Goal: Find specific page/section: Find specific page/section

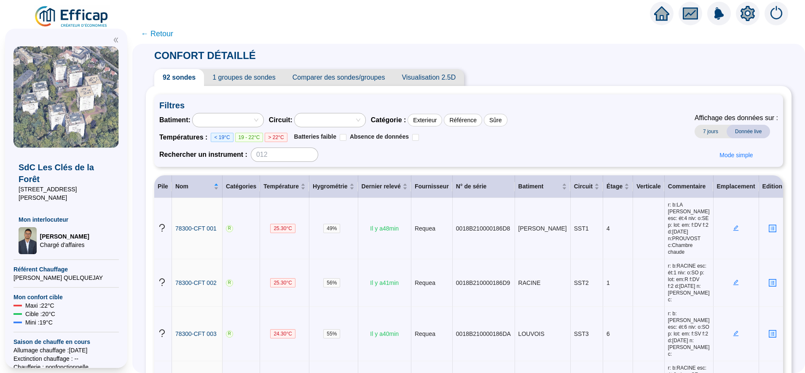
scroll to position [739, 0]
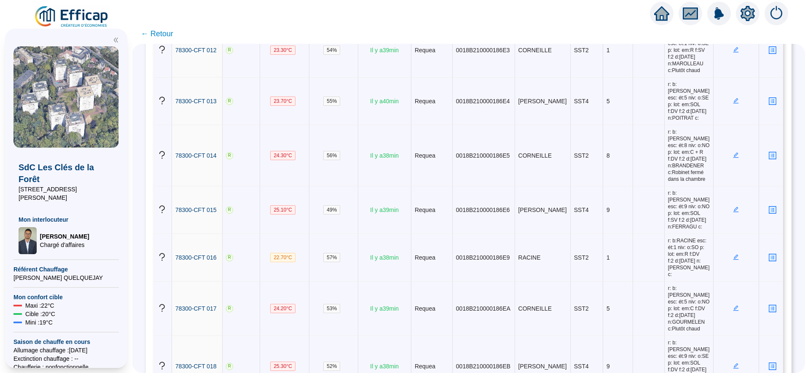
click at [165, 33] on span "← Retour" at bounding box center [157, 34] width 32 height 12
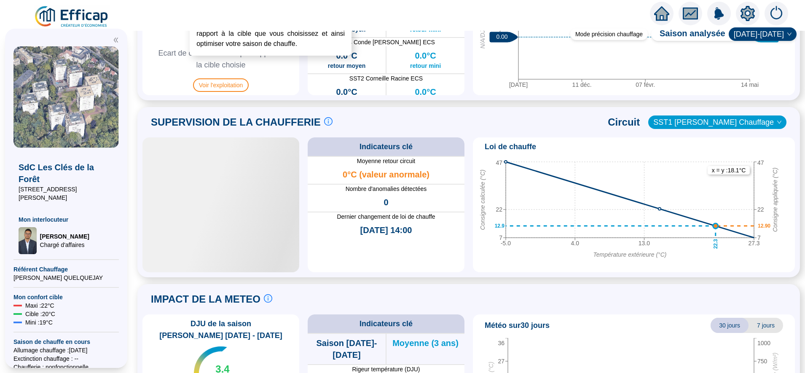
scroll to position [246, 0]
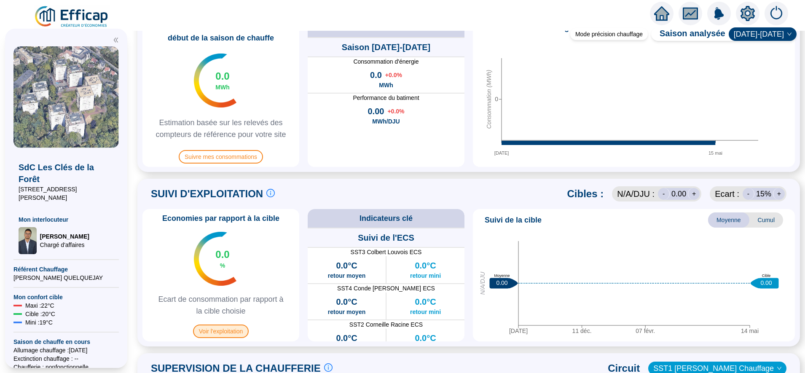
click at [244, 329] on span "Voir l'exploitation" at bounding box center [221, 330] width 56 height 13
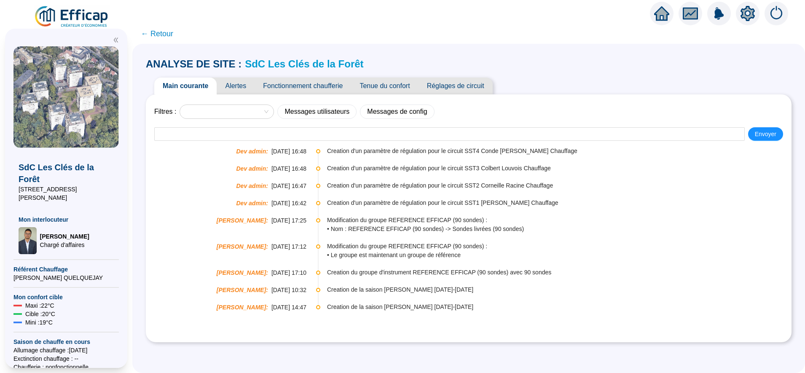
click at [173, 33] on span "← Retour" at bounding box center [157, 34] width 32 height 12
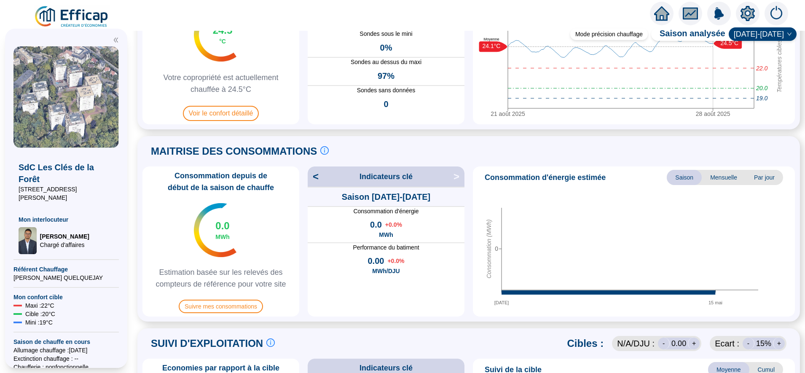
scroll to position [123, 0]
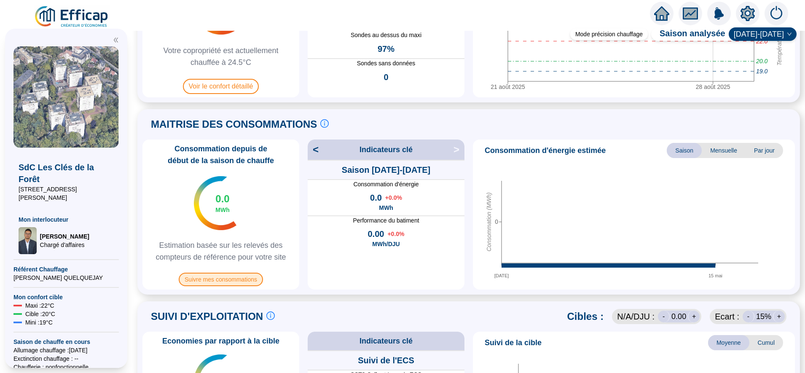
click at [246, 280] on span "Suivre mes consommations" at bounding box center [221, 279] width 84 height 13
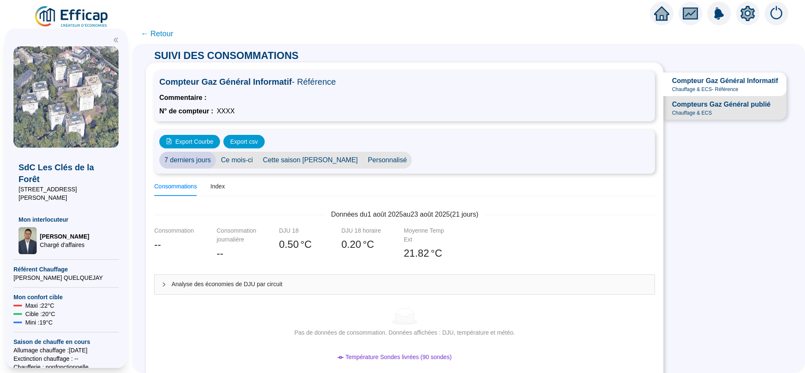
click at [173, 34] on span "← Retour" at bounding box center [157, 34] width 32 height 12
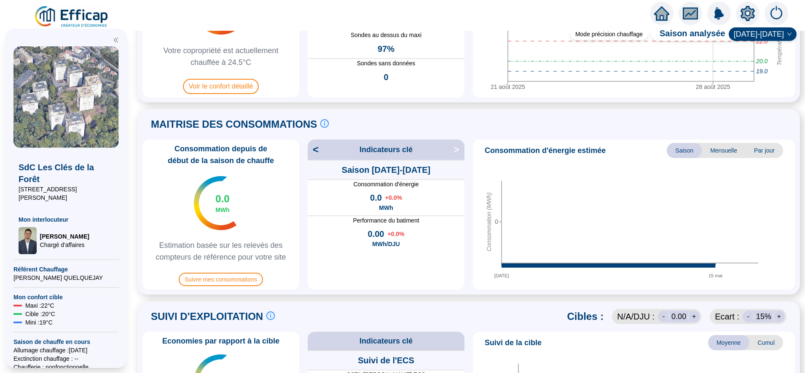
scroll to position [246, 0]
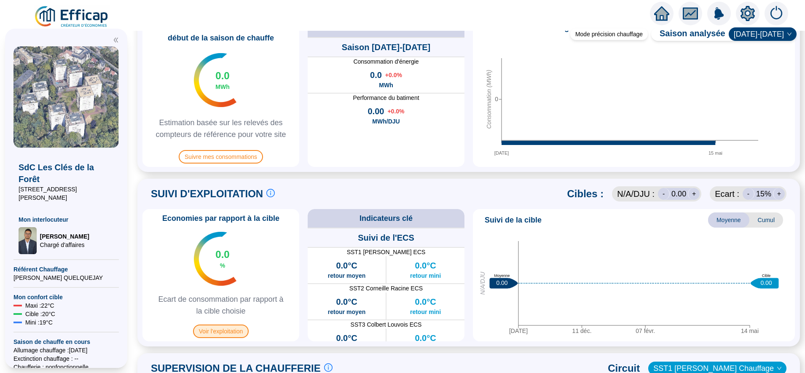
click at [226, 327] on span "Voir l'exploitation" at bounding box center [221, 330] width 56 height 13
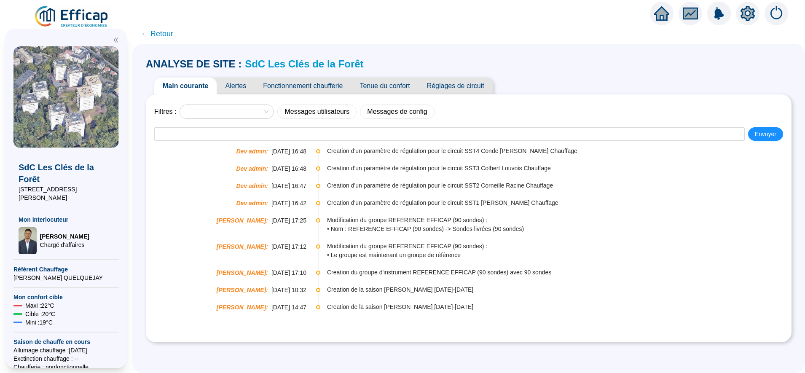
click at [171, 35] on span "← Retour" at bounding box center [157, 34] width 32 height 12
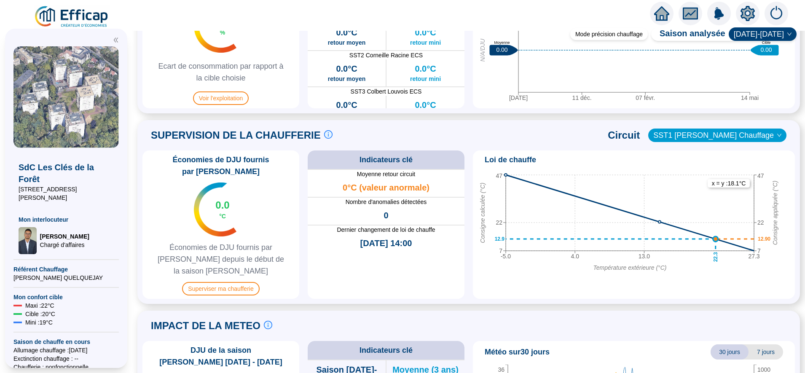
scroll to position [492, 0]
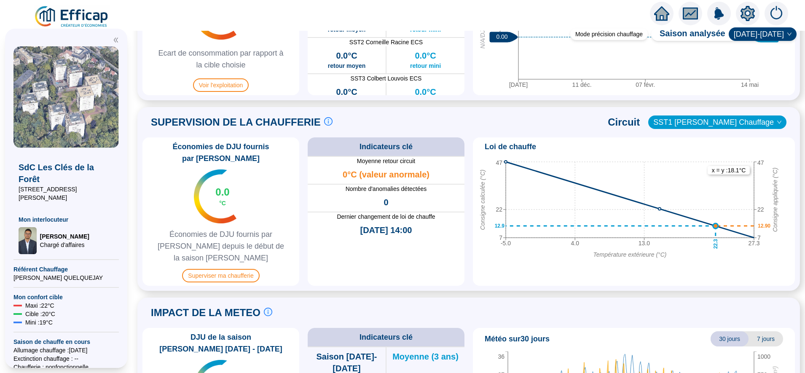
click at [748, 11] on icon "setting" at bounding box center [747, 14] width 6 height 6
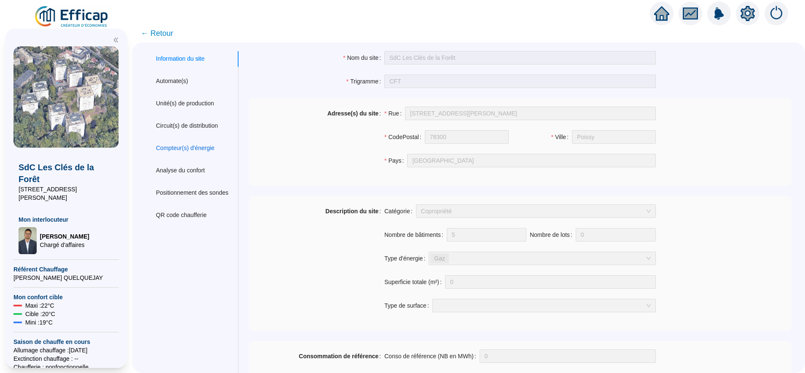
click at [196, 149] on div "Compteur(s) d'énergie" at bounding box center [185, 148] width 59 height 9
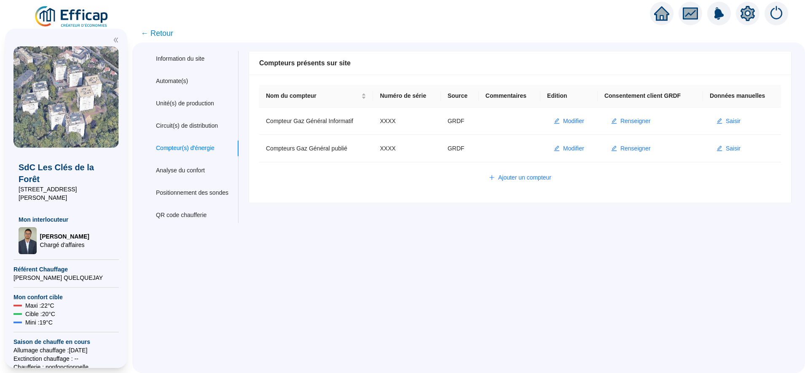
click at [167, 30] on span "← Retour" at bounding box center [157, 33] width 32 height 12
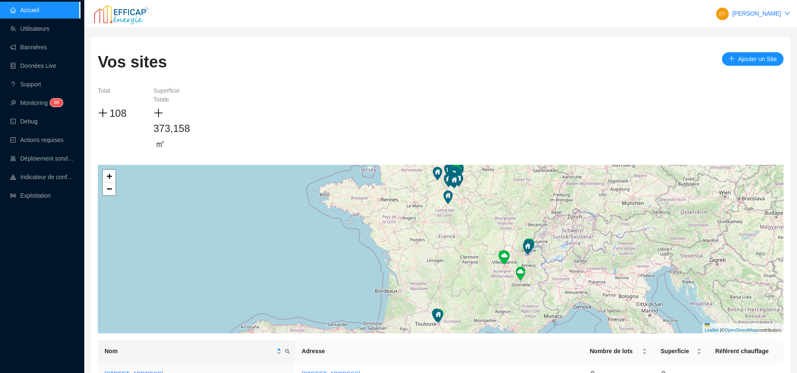
scroll to position [48, 0]
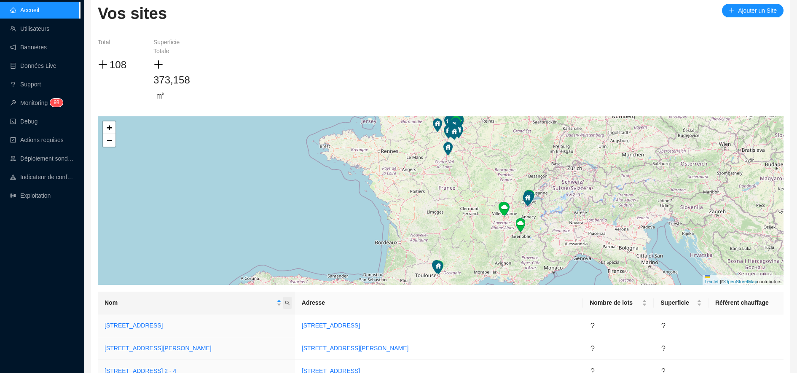
click at [290, 303] on icon "search" at bounding box center [287, 302] width 5 height 5
type input "rivp"
click at [230, 339] on span "button" at bounding box center [233, 336] width 6 height 9
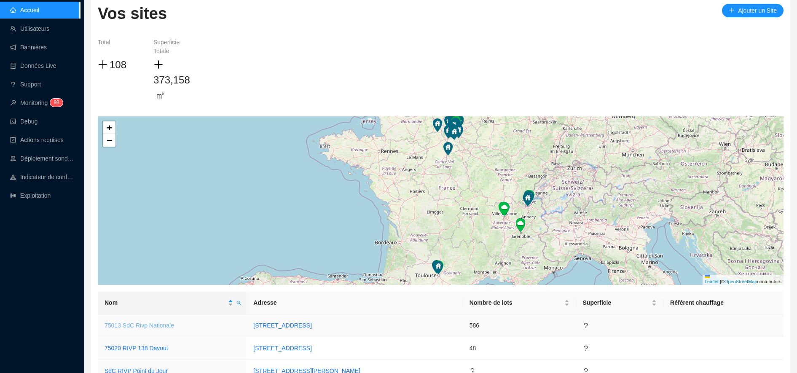
click at [156, 327] on link "75013 SdC Rivp Nationale" at bounding box center [139, 325] width 70 height 7
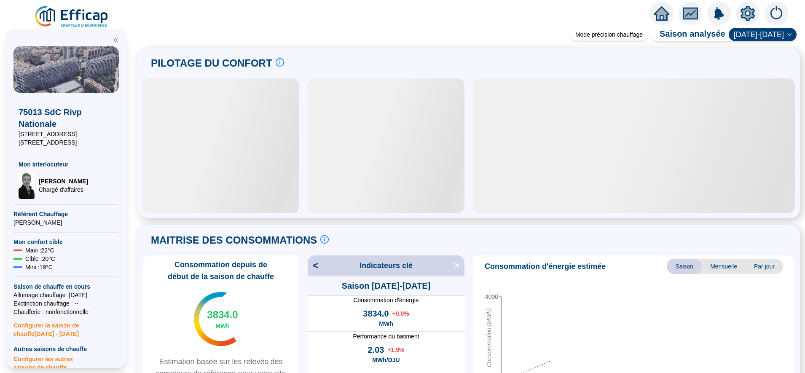
click at [752, 13] on icon "setting" at bounding box center [747, 13] width 14 height 15
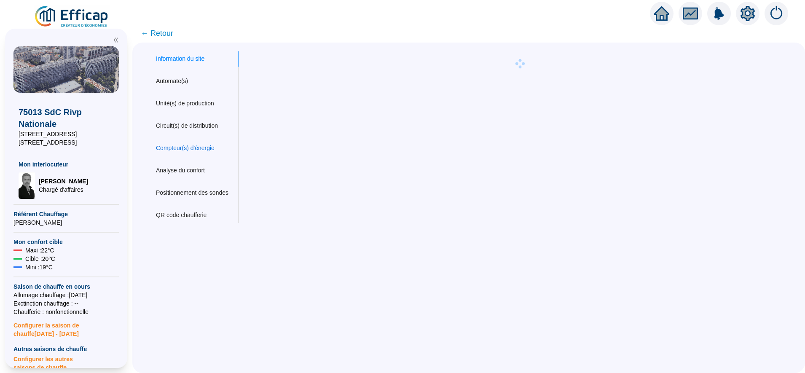
click at [194, 150] on div "Compteur(s) d'énergie" at bounding box center [185, 148] width 59 height 9
